Goal: Navigation & Orientation: Go to known website

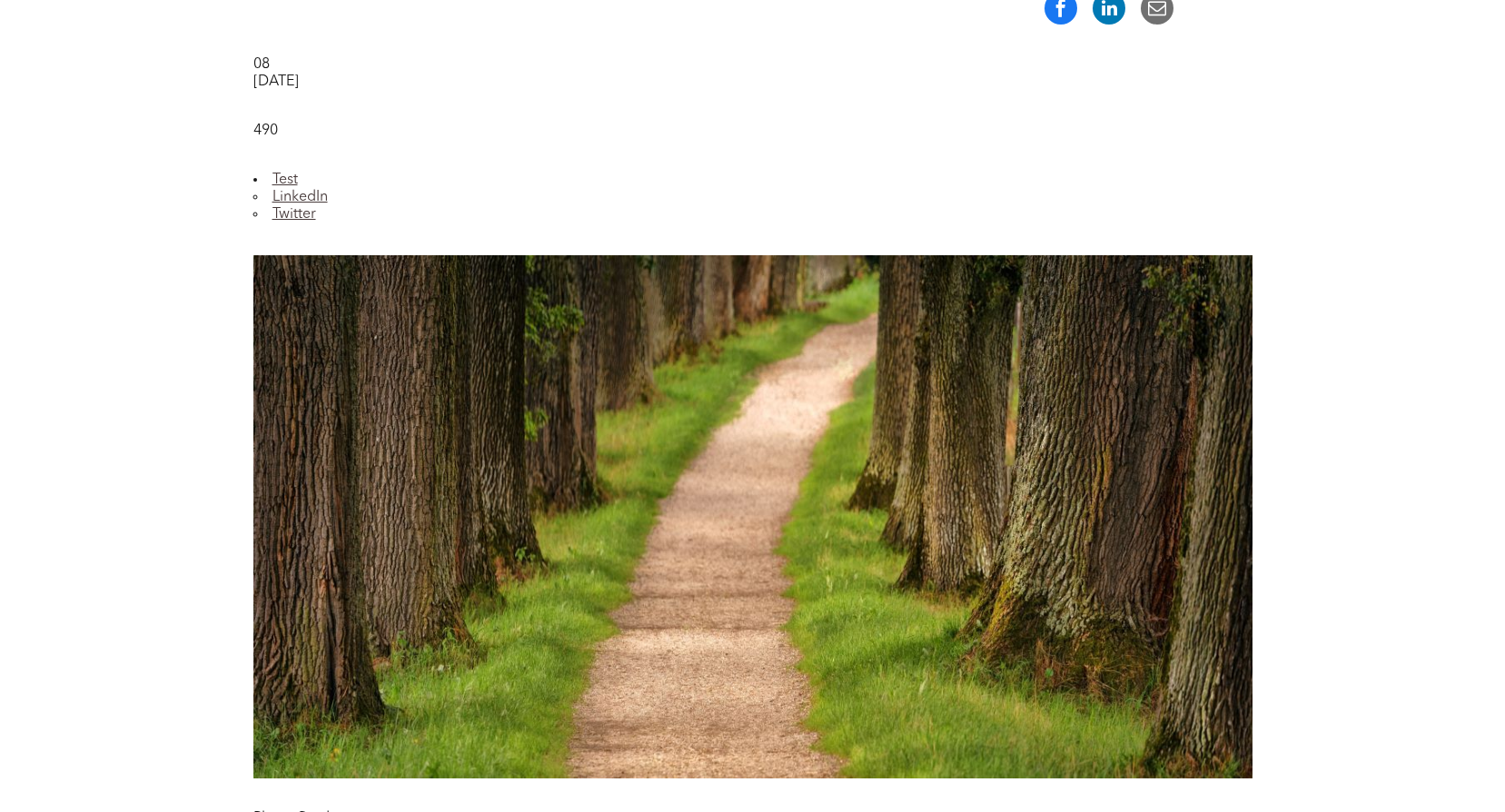
scroll to position [624, 0]
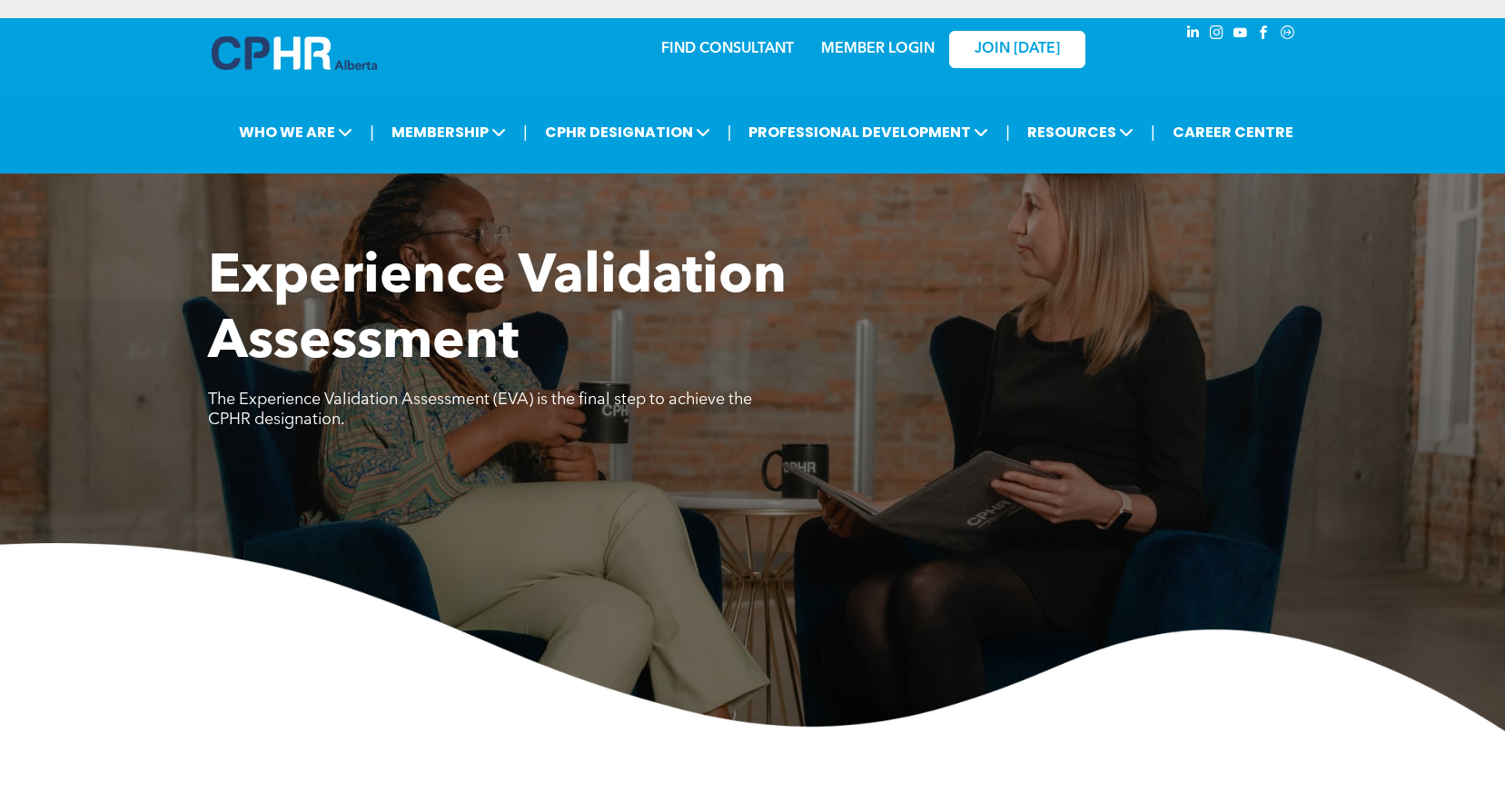
click at [852, 43] on link "MEMBER LOGIN" at bounding box center [877, 49] width 114 height 15
